Goal: Information Seeking & Learning: Learn about a topic

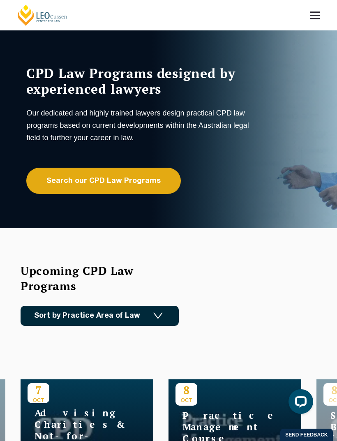
click at [134, 184] on link "Search our CPD Law Programs" at bounding box center [103, 181] width 155 height 26
click at [128, 180] on link "Search our CPD Law Programs" at bounding box center [103, 181] width 155 height 26
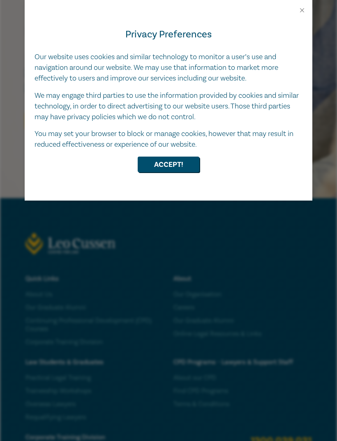
click at [188, 162] on button "Accept!" at bounding box center [169, 165] width 62 height 16
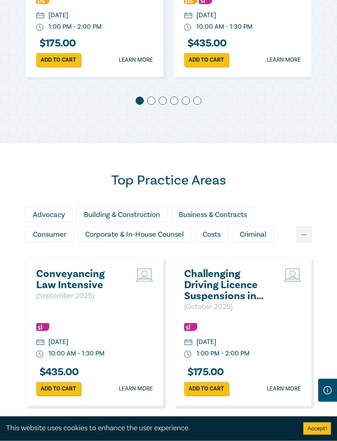
scroll to position [570, 0]
click at [304, 242] on div "..." at bounding box center [304, 235] width 15 height 16
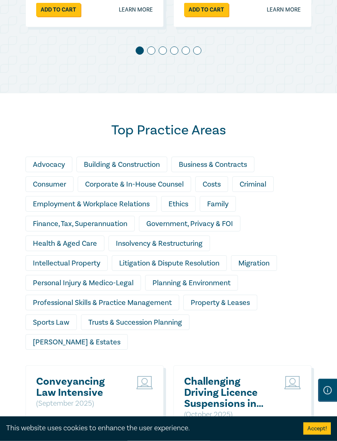
scroll to position [620, 0]
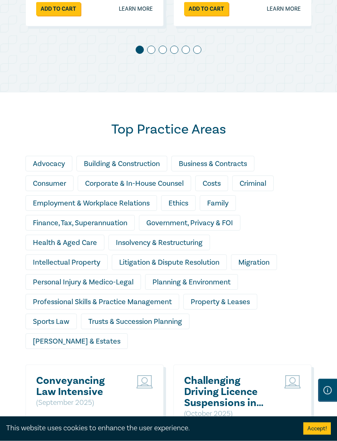
click at [167, 327] on div "Trusts & Succession Planning" at bounding box center [135, 322] width 109 height 16
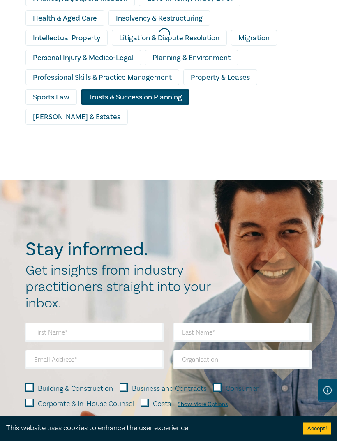
scroll to position [843, 0]
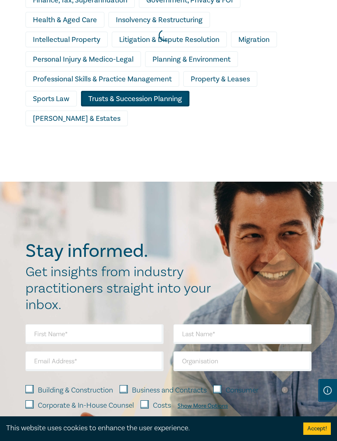
click at [174, 105] on div at bounding box center [164, 35] width 337 height 300
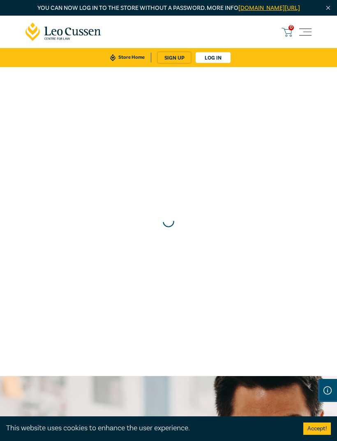
scroll to position [650, 0]
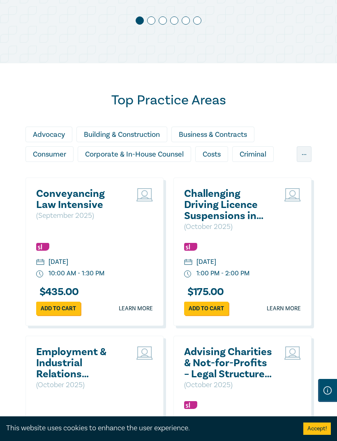
click at [305, 162] on div "..." at bounding box center [304, 154] width 15 height 16
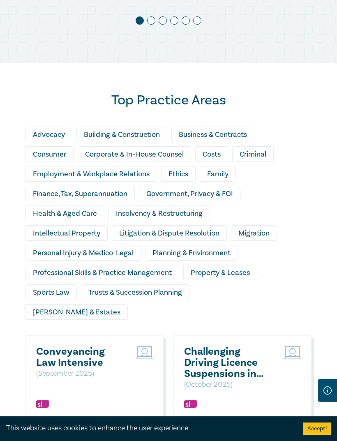
click at [94, 200] on div "Finance, Tax, Superannuation" at bounding box center [79, 194] width 109 height 16
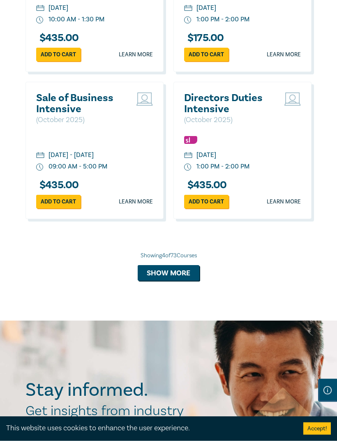
scroll to position [1066, 0]
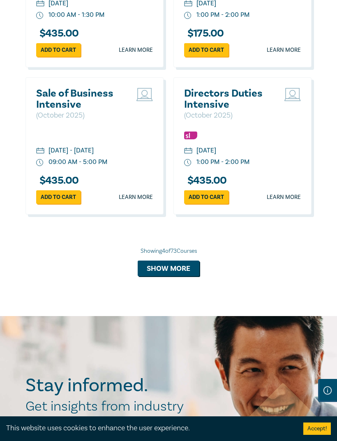
click at [182, 261] on button "Show more" at bounding box center [169, 269] width 62 height 16
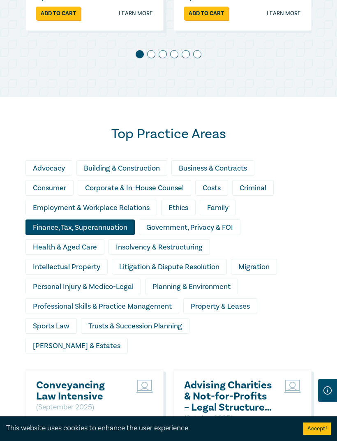
scroll to position [616, 0]
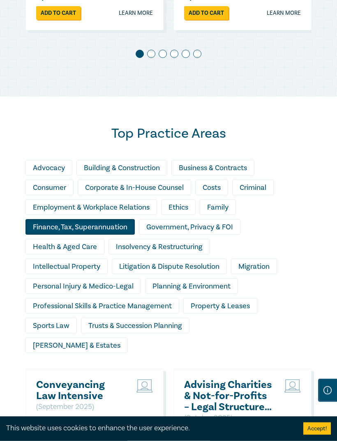
click at [115, 235] on div "Finance, Tax, Superannuation" at bounding box center [79, 228] width 109 height 16
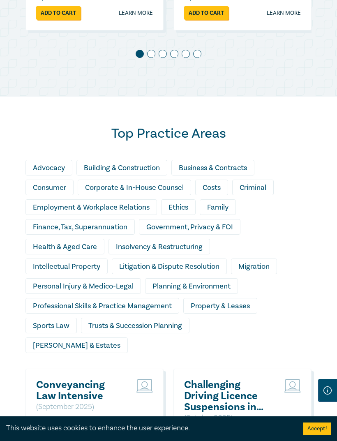
click at [93, 235] on div "Finance, Tax, Superannuation" at bounding box center [79, 227] width 109 height 16
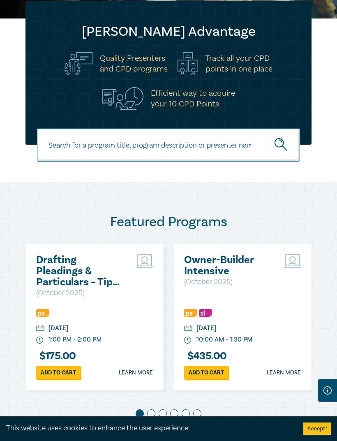
scroll to position [256, 0]
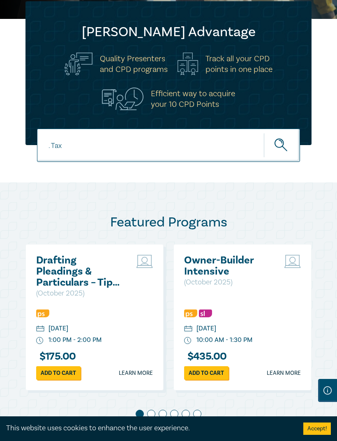
click at [39, 152] on input ". Tax" at bounding box center [168, 145] width 263 height 33
click at [68, 154] on input ". Tax" at bounding box center [168, 145] width 263 height 33
type input ". tax-"
click at [289, 158] on button "submit" at bounding box center [282, 145] width 36 height 25
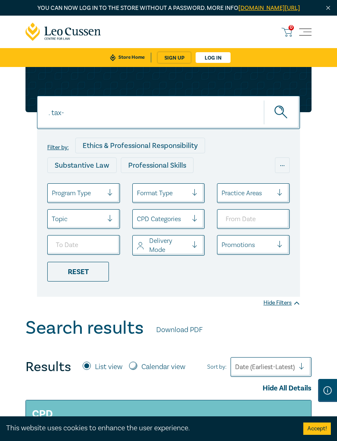
click at [134, 129] on input ". tax-" at bounding box center [168, 112] width 263 height 33
click at [195, 123] on input ". tax-" at bounding box center [168, 112] width 263 height 33
click at [212, 114] on input ". tax-" at bounding box center [168, 112] width 263 height 33
click at [182, 123] on input ". tax-" at bounding box center [168, 112] width 263 height 33
click at [67, 123] on input ". tax-" at bounding box center [168, 112] width 263 height 33
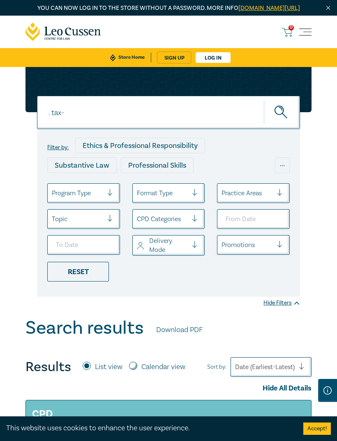
click at [301, 2] on div "You can now log in to the store without a password. More info leocussen.edu.au/…" at bounding box center [168, 8] width 337 height 16
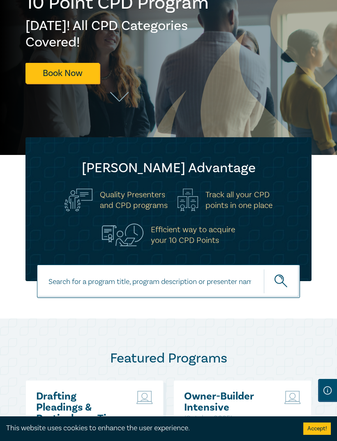
scroll to position [136, 0]
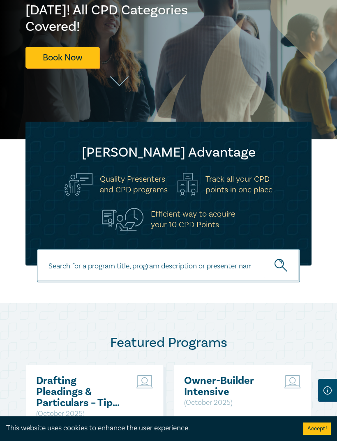
click at [230, 277] on input at bounding box center [168, 265] width 263 height 33
type input "Tax"
click at [300, 276] on button "submit" at bounding box center [282, 265] width 36 height 25
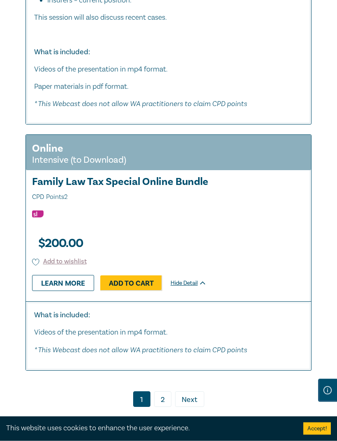
scroll to position [6086, 0]
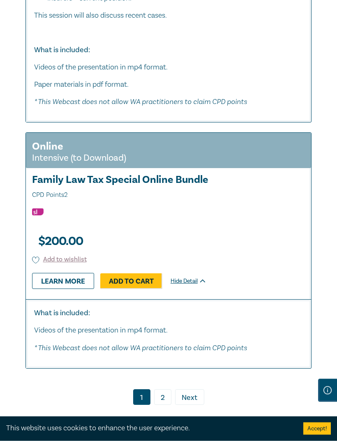
click at [170, 390] on link "2" at bounding box center [162, 398] width 17 height 16
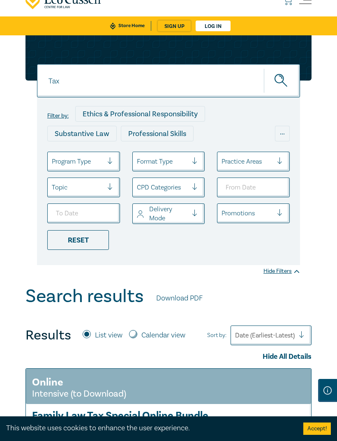
scroll to position [32, 0]
